Goal: Transaction & Acquisition: Purchase product/service

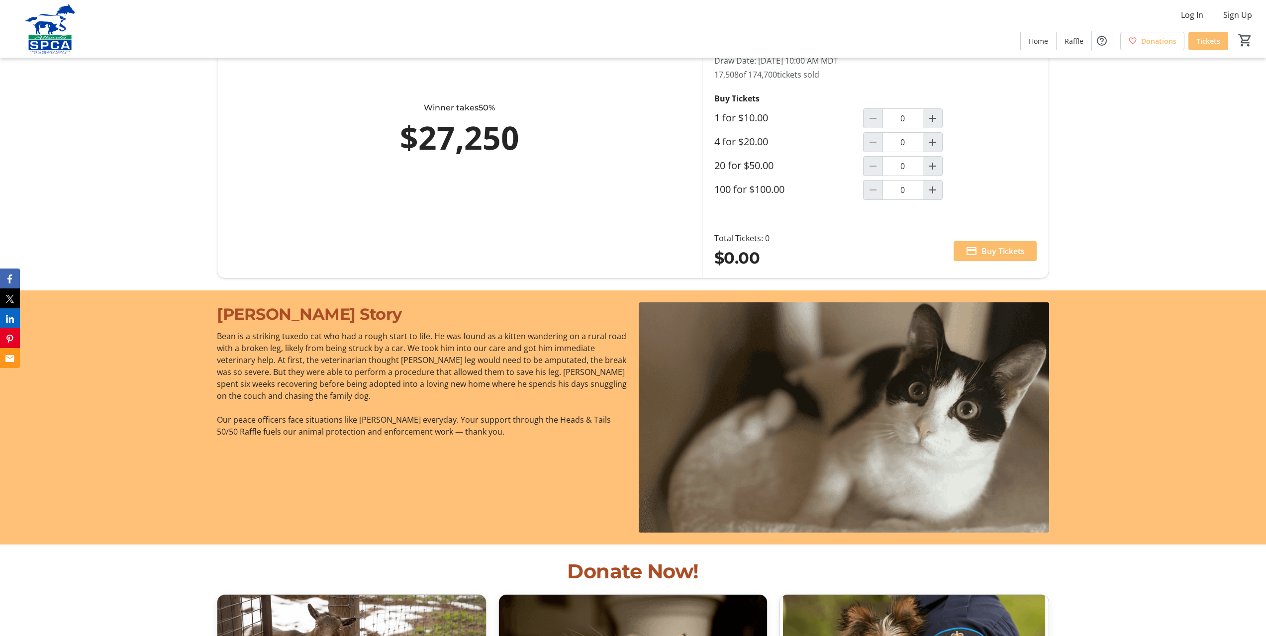
scroll to position [917, 0]
click at [939, 195] on mat-icon "Increment by one" at bounding box center [933, 191] width 12 height 12
type input "1"
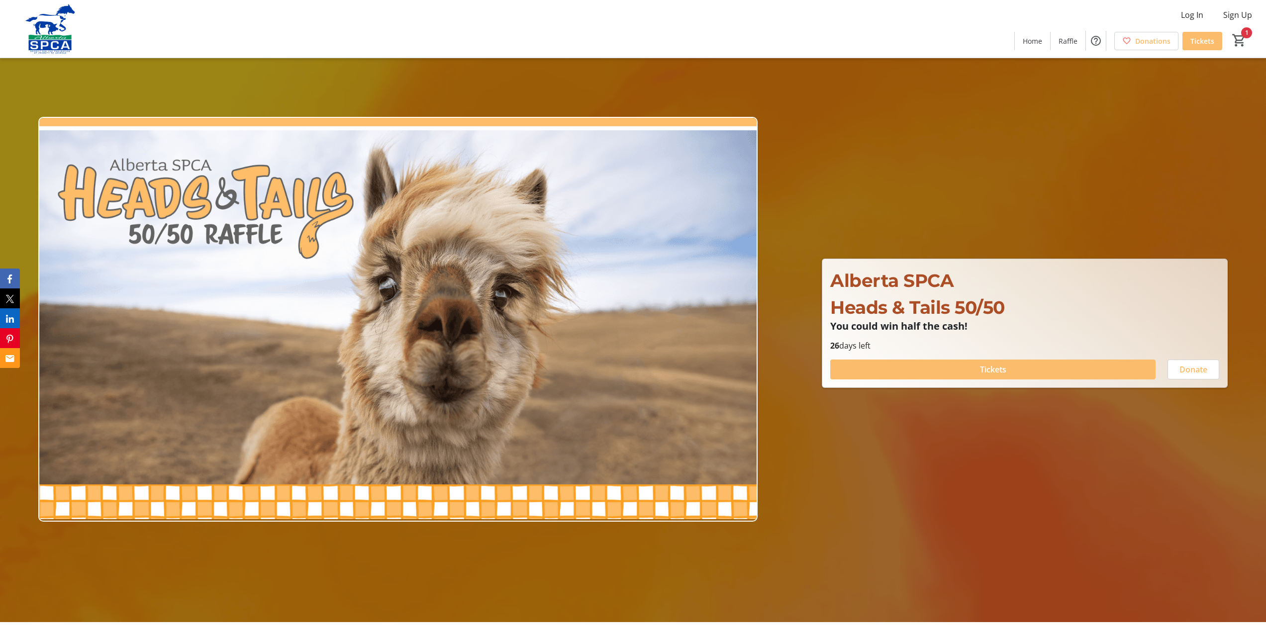
scroll to position [0, 0]
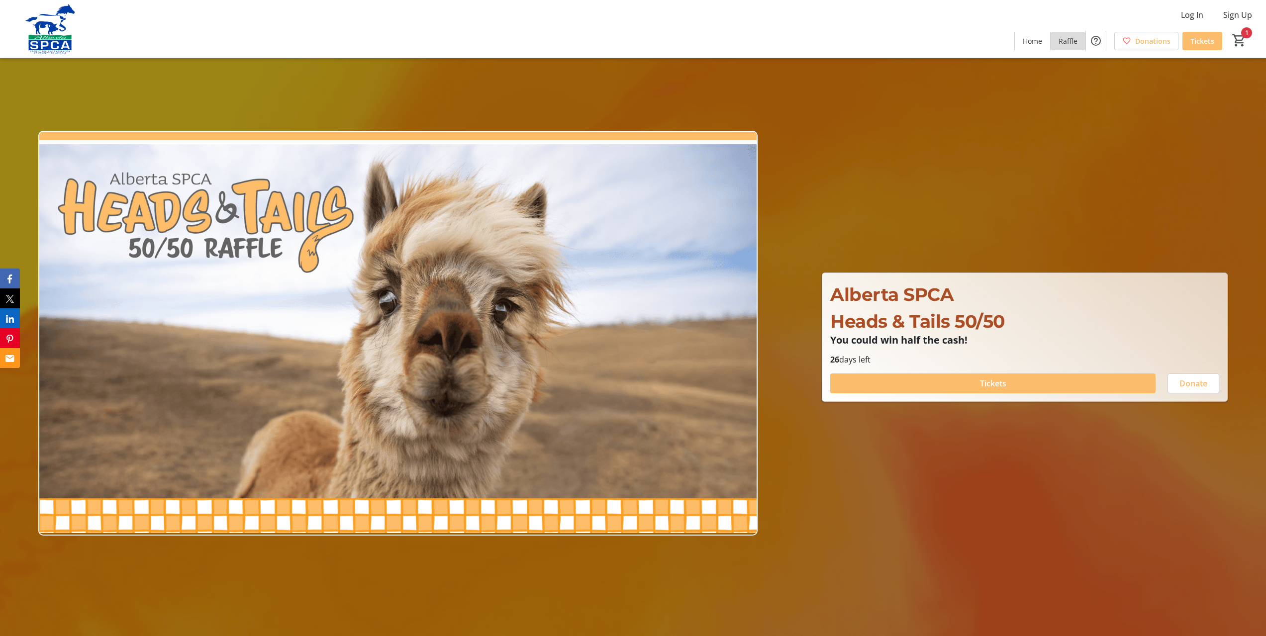
click at [1055, 41] on span at bounding box center [1068, 41] width 35 height 24
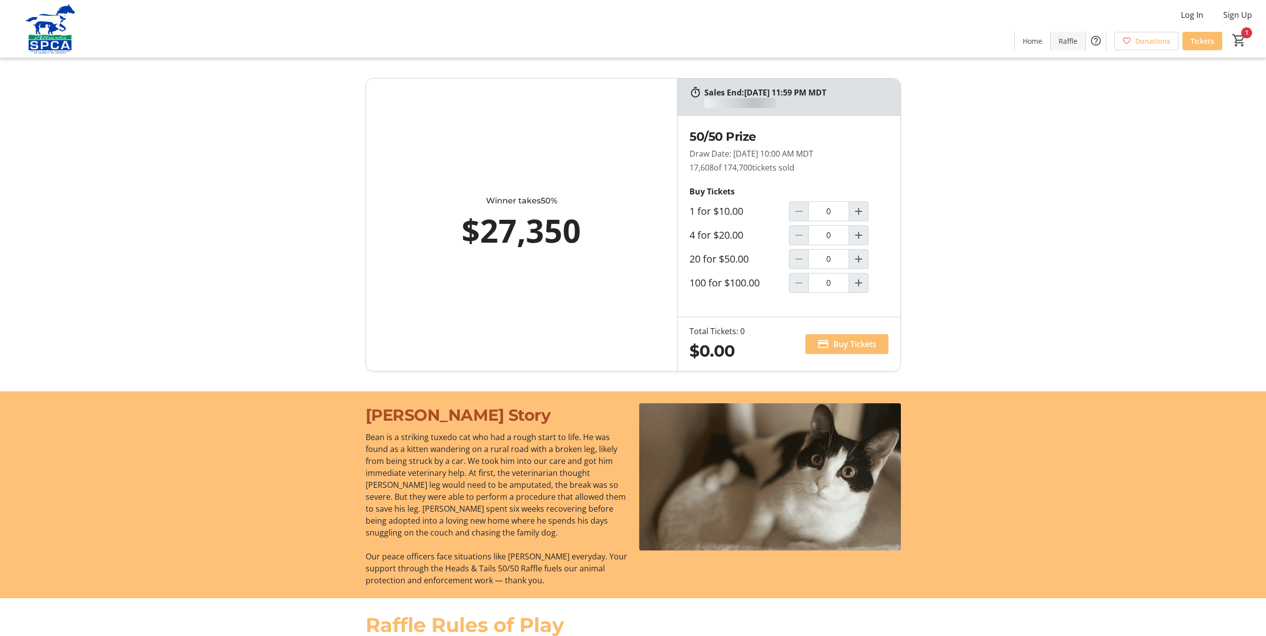
type input "1"
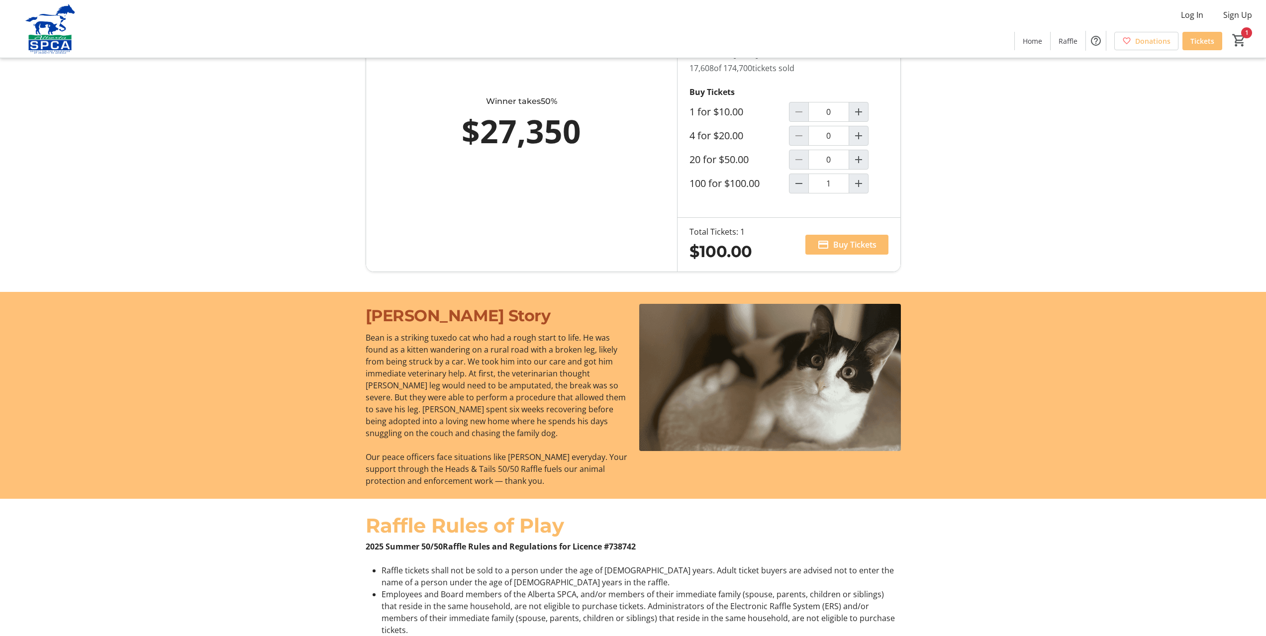
scroll to position [149, 0]
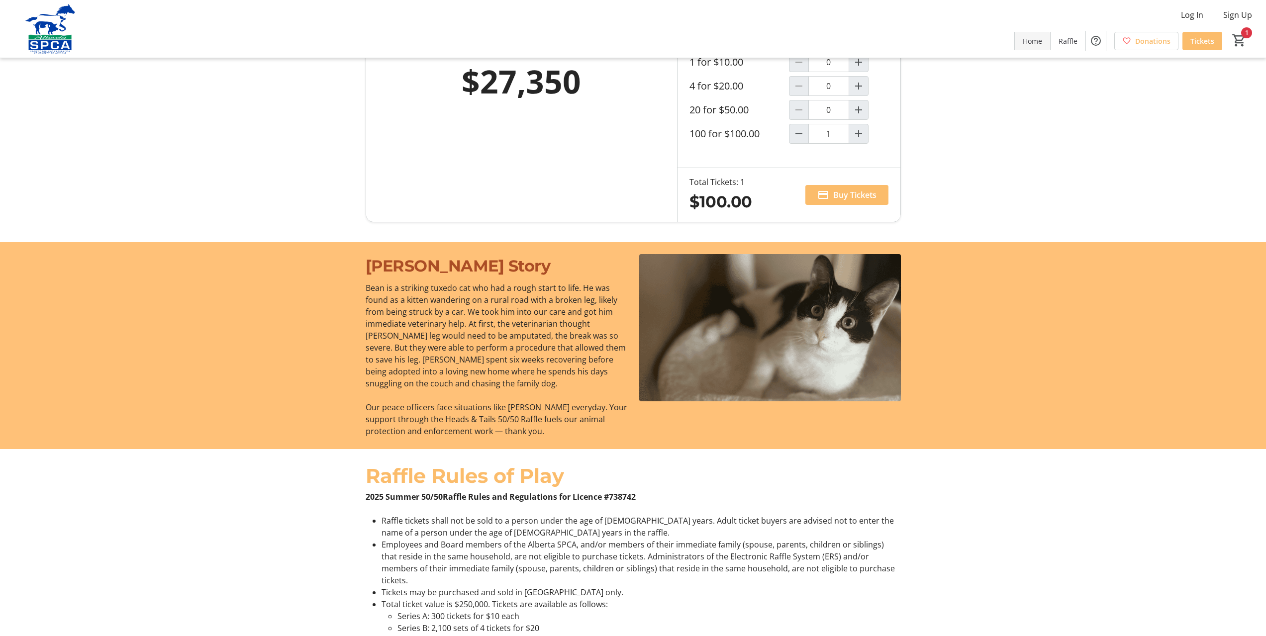
click at [1024, 45] on span "Home" at bounding box center [1032, 41] width 19 height 10
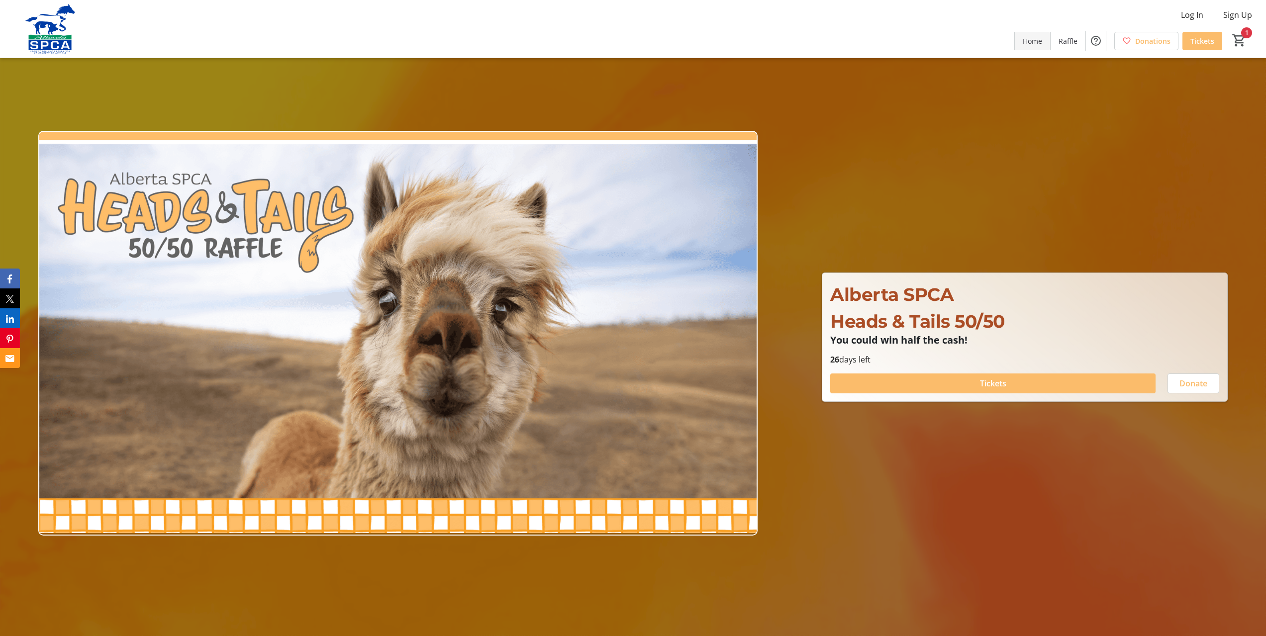
type input "1"
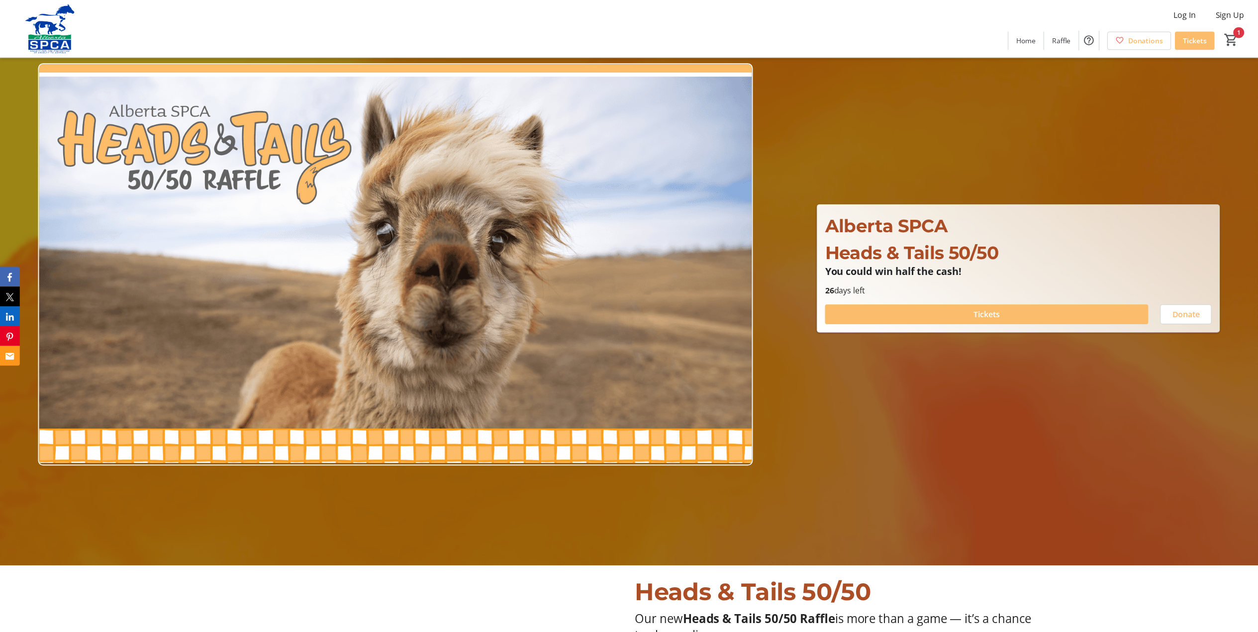
scroll to position [50, 0]
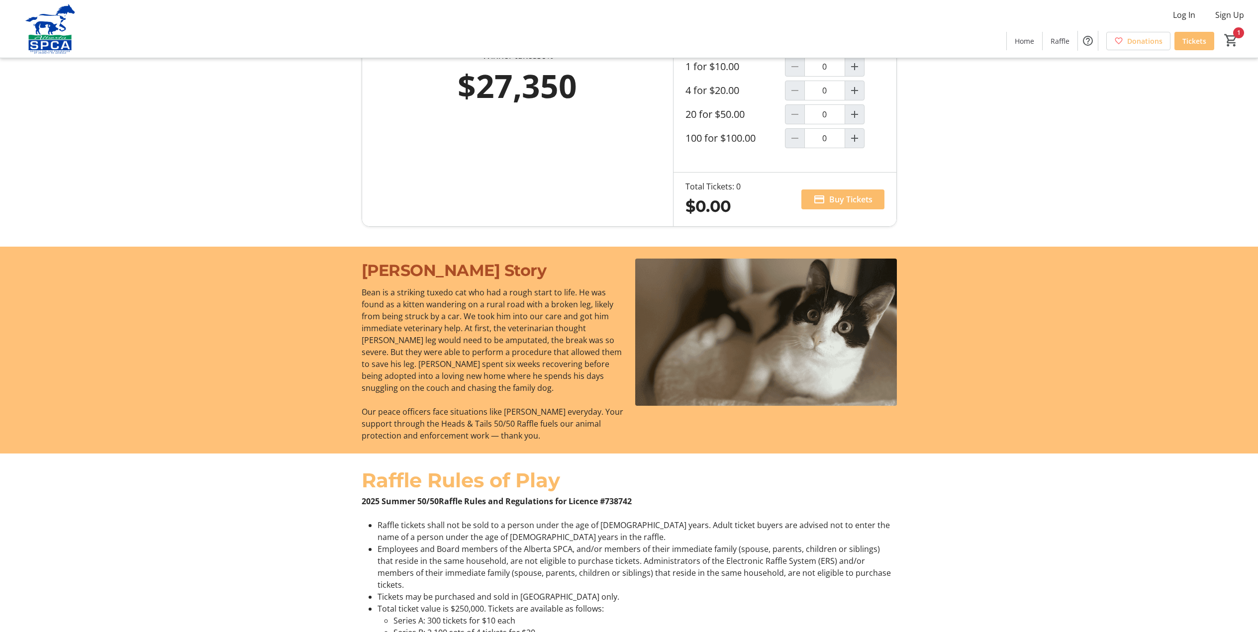
scroll to position [149, 0]
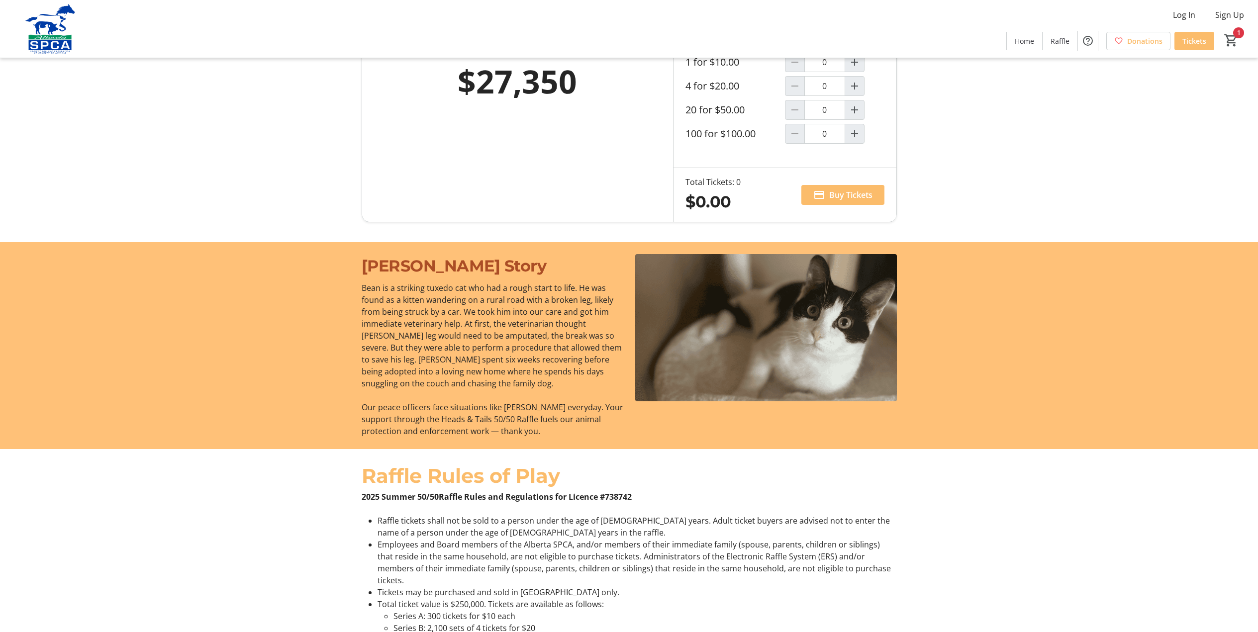
type input "1"
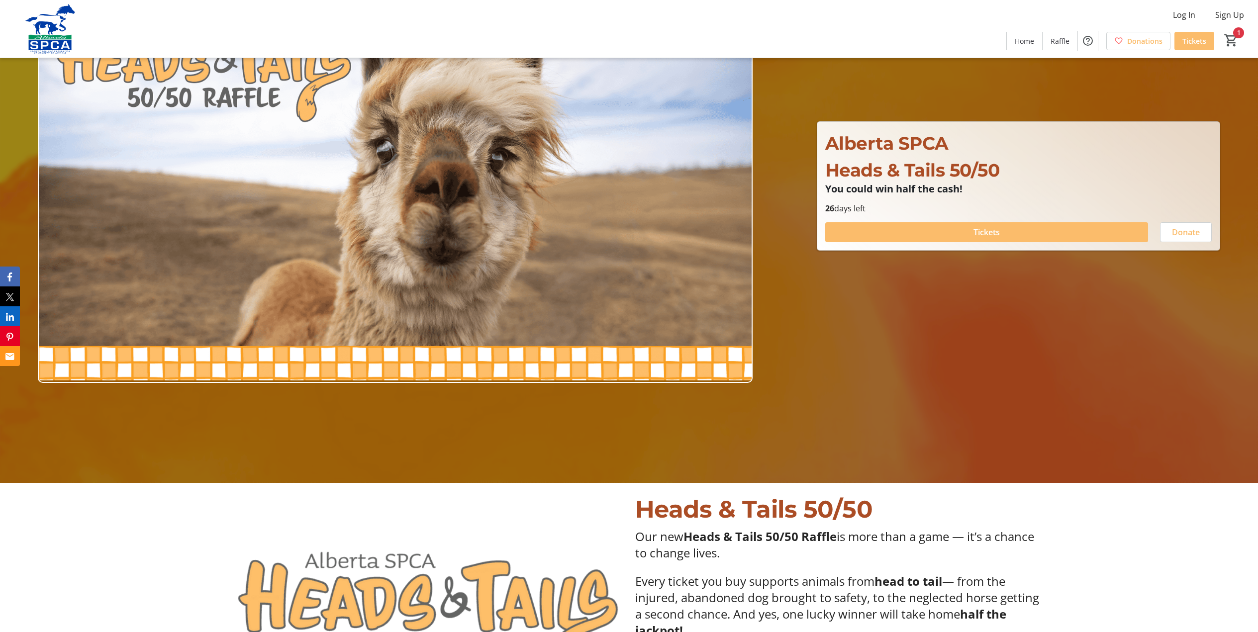
scroll to position [29, 0]
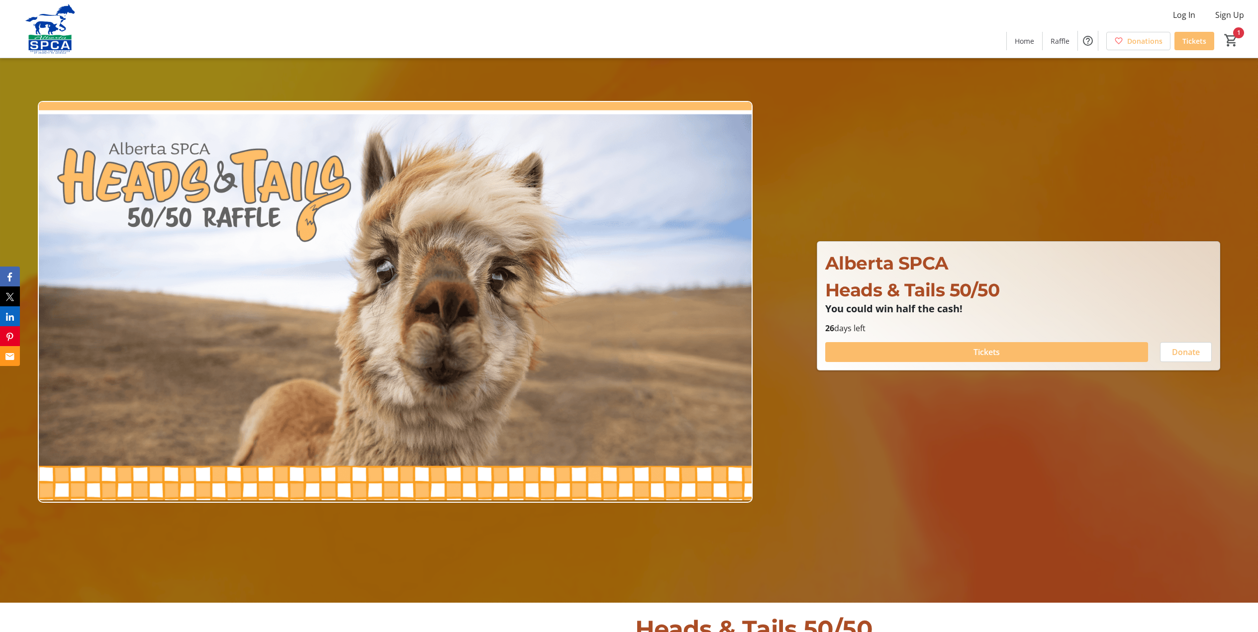
type input "1"
